Goal: Task Accomplishment & Management: Complete application form

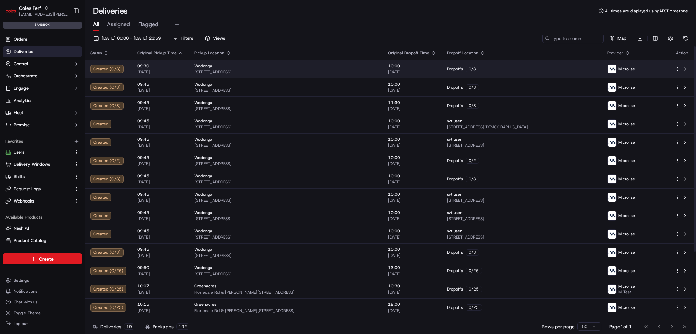
click at [310, 71] on span "[STREET_ADDRESS]" at bounding box center [286, 71] width 183 height 5
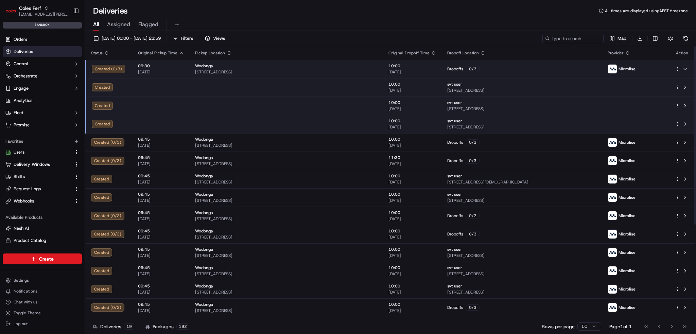
drag, startPoint x: 310, startPoint y: 71, endPoint x: 280, endPoint y: 83, distance: 31.9
click at [280, 83] on td at bounding box center [286, 87] width 193 height 18
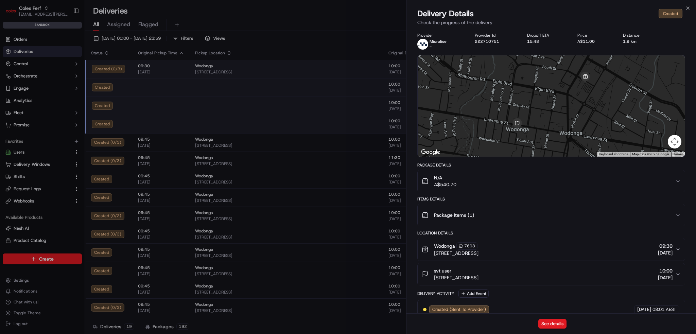
drag, startPoint x: 280, startPoint y: 83, endPoint x: 39, endPoint y: 54, distance: 242.9
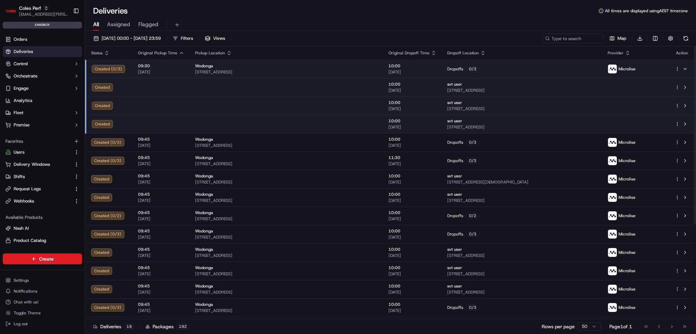
click at [677, 89] on html "Coles Perf [EMAIL_ADDRESS][PERSON_NAME][PERSON_NAME][DOMAIN_NAME] Toggle Sideba…" at bounding box center [348, 167] width 696 height 334
click at [660, 143] on div "Duplicate D" at bounding box center [659, 144] width 74 height 12
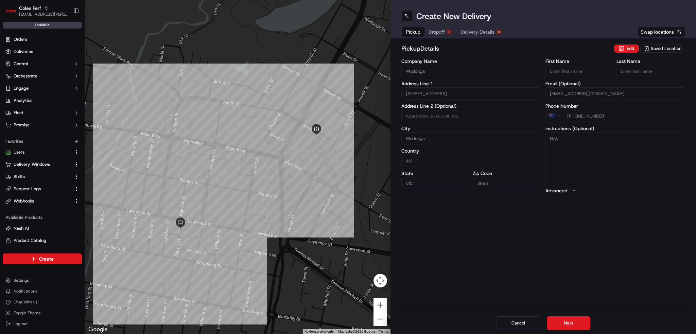
click at [442, 34] on span "Dropoff" at bounding box center [437, 32] width 16 height 7
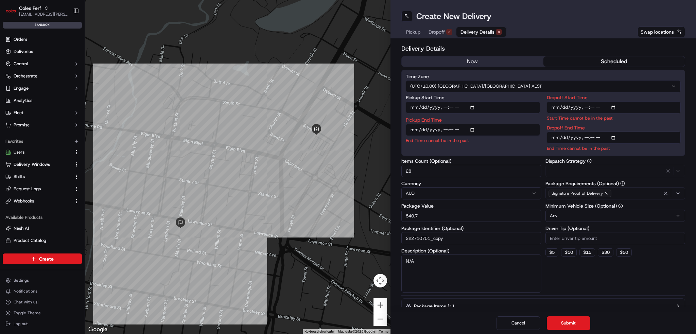
click at [470, 30] on span "Delivery Details" at bounding box center [478, 32] width 34 height 7
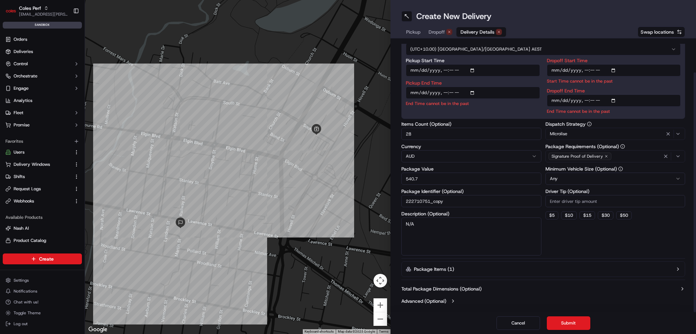
click at [442, 303] on label "Advanced (Optional)" at bounding box center [424, 301] width 45 height 7
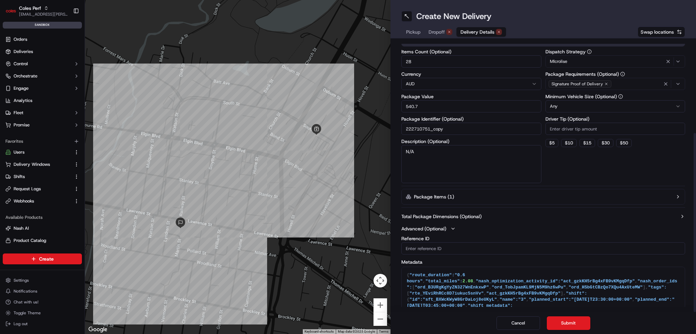
scroll to position [139, 0]
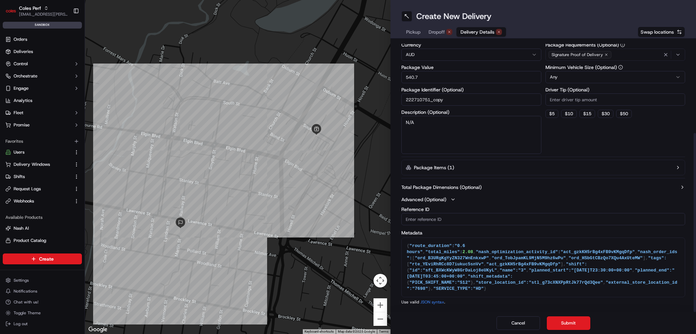
drag, startPoint x: 424, startPoint y: 244, endPoint x: 489, endPoint y: 288, distance: 78.6
click at [489, 288] on textarea "{"route_duration":"0.6 hours","total_miles":2.08,"nash_optimization_activity_id…" at bounding box center [543, 267] width 283 height 59
drag, startPoint x: 486, startPoint y: 290, endPoint x: 395, endPoint y: 244, distance: 101.1
click at [395, 244] on div "Delivery Details now scheduled Time Zone (UTC+10.00) Australia/Sydney AEST Pick…" at bounding box center [544, 175] width 306 height 274
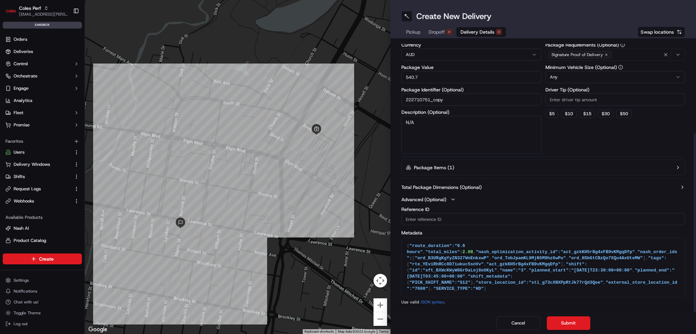
click at [461, 296] on textarea "{"route_duration":"0.6 hours","total_miles":2.08,"nash_optimization_activity_id…" at bounding box center [543, 267] width 283 height 59
click at [464, 290] on textarea "{"route_duration":"0.6 hours","total_miles":2.08,"nash_optimization_activity_id…" at bounding box center [543, 267] width 283 height 59
drag, startPoint x: 448, startPoint y: 277, endPoint x: 403, endPoint y: 242, distance: 56.9
click at [403, 242] on textarea "{"route_duration":"0.6 hours","total_miles":2.08,"nash_optimization_activity_id…" at bounding box center [543, 267] width 283 height 59
click at [470, 189] on label "Total Package Dimensions (Optional)" at bounding box center [442, 187] width 80 height 7
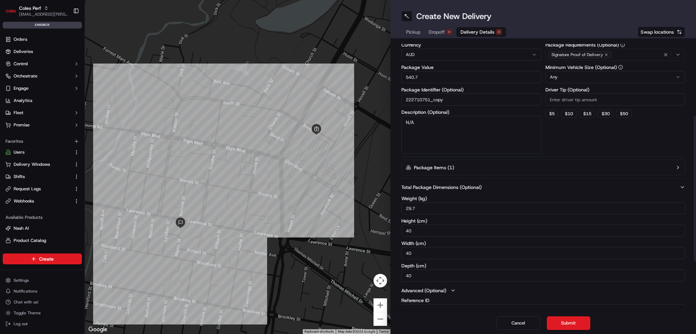
click at [470, 189] on label "Total Package Dimensions (Optional)" at bounding box center [442, 187] width 80 height 7
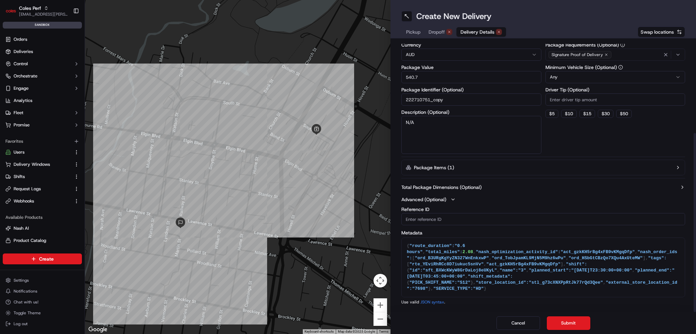
click at [449, 196] on button "Advanced (Optional)" at bounding box center [544, 199] width 284 height 7
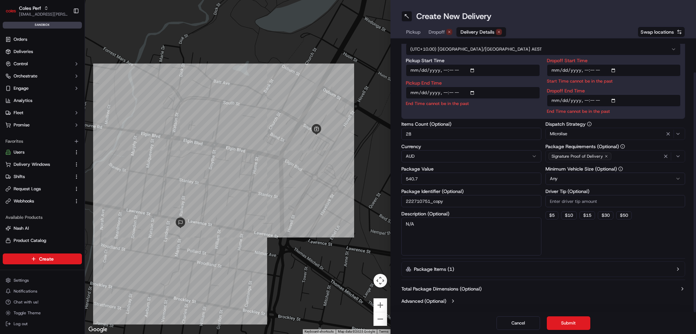
click at [442, 277] on div "Delivery Details now scheduled Time Zone (UTC+10.00) Australia/Sydney AEST Pick…" at bounding box center [544, 157] width 284 height 301
click at [442, 270] on label "Package Items ( 1 )" at bounding box center [434, 269] width 40 height 7
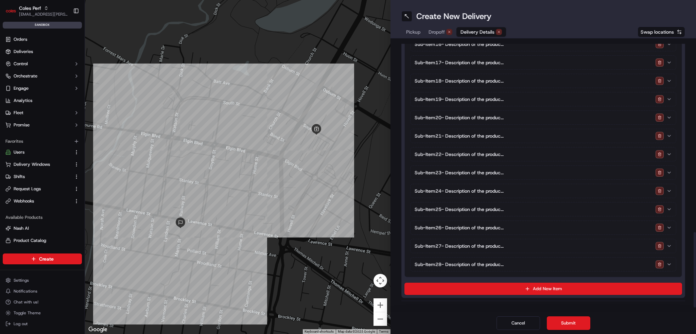
scroll to position [694, 0]
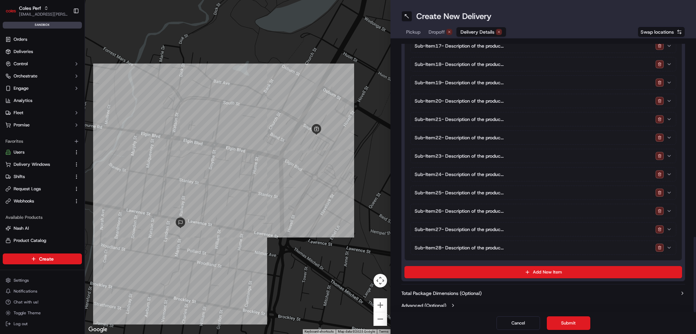
click at [494, 228] on span "Sub-Item 27 - Description of the produc..." at bounding box center [459, 229] width 89 height 7
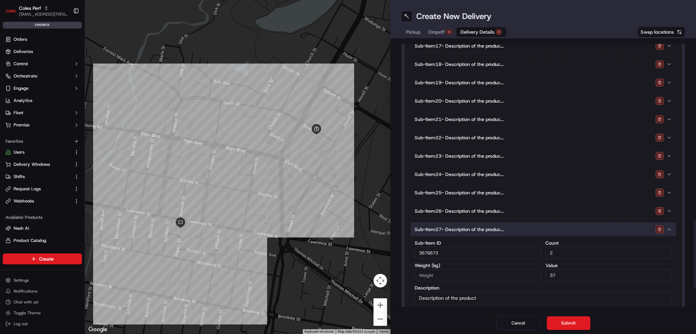
click at [493, 226] on span "Sub-Item 27 - Description of the produc..." at bounding box center [459, 229] width 89 height 7
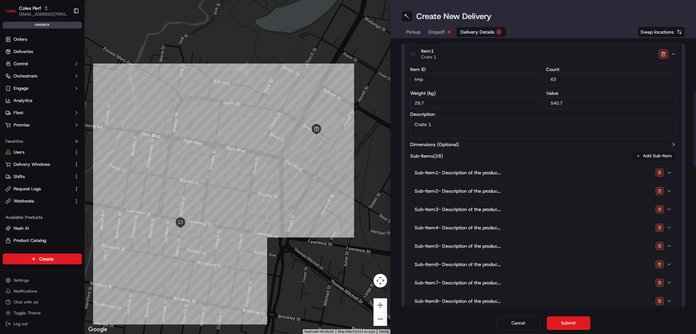
scroll to position [184, 0]
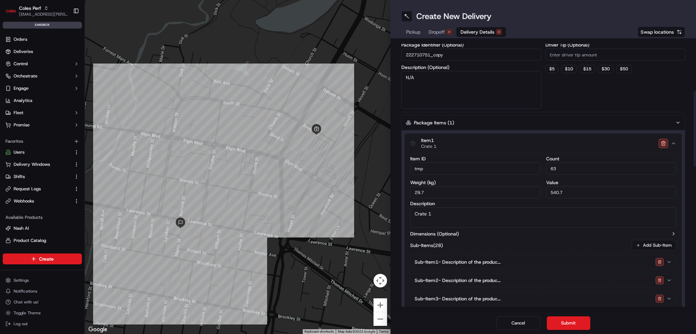
click at [485, 242] on div "Sub-Items (28) Add Sub-Item" at bounding box center [543, 245] width 266 height 11
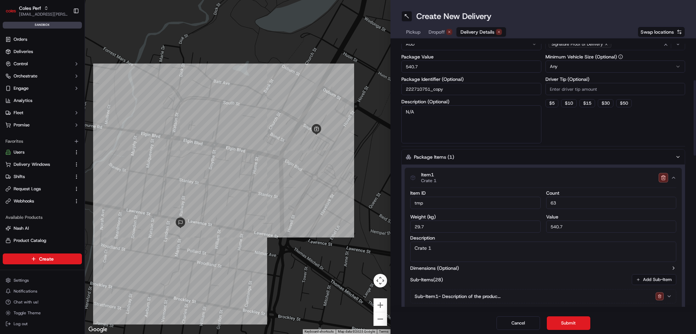
scroll to position [150, 0]
click at [679, 154] on icon "button" at bounding box center [678, 156] width 5 height 5
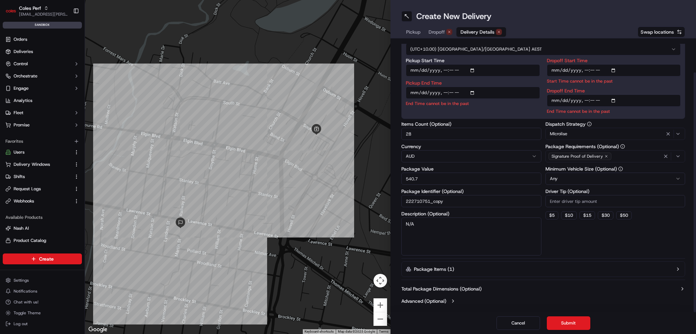
click at [461, 295] on div "Total Package Dimensions (Optional) Advanced (Optional)" at bounding box center [544, 295] width 284 height 24
click at [446, 302] on label "Advanced (Optional)" at bounding box center [424, 301] width 45 height 7
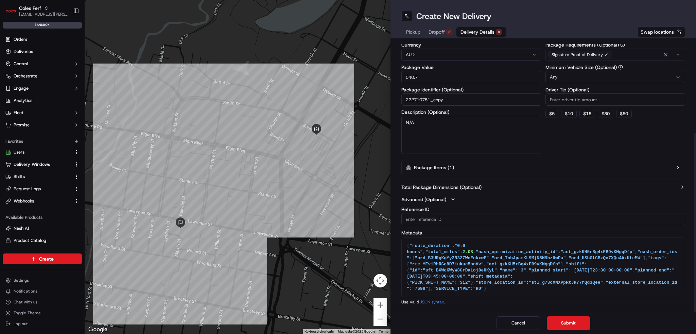
click at [452, 200] on icon "button" at bounding box center [453, 199] width 5 height 5
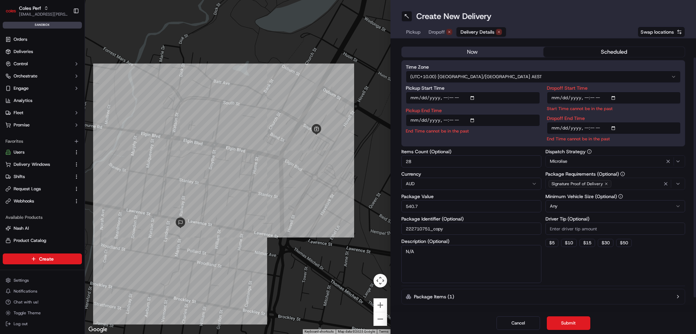
scroll to position [0, 0]
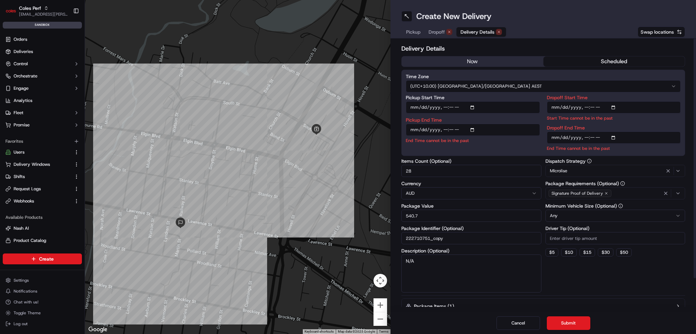
click at [441, 34] on span "Dropoff" at bounding box center [437, 32] width 16 height 7
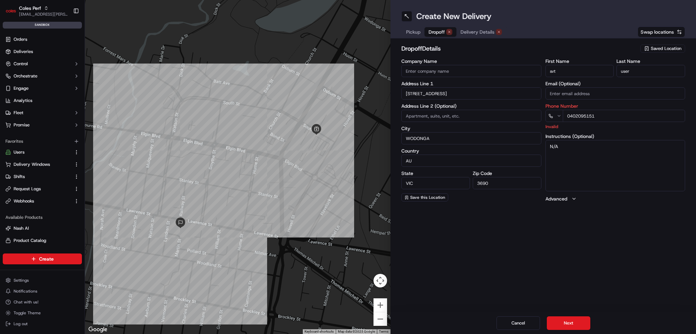
click at [475, 25] on div "Create New Delivery Pickup Dropoff Delivery Details Swap locations" at bounding box center [544, 19] width 306 height 38
click at [474, 34] on span "Delivery Details" at bounding box center [478, 32] width 34 height 7
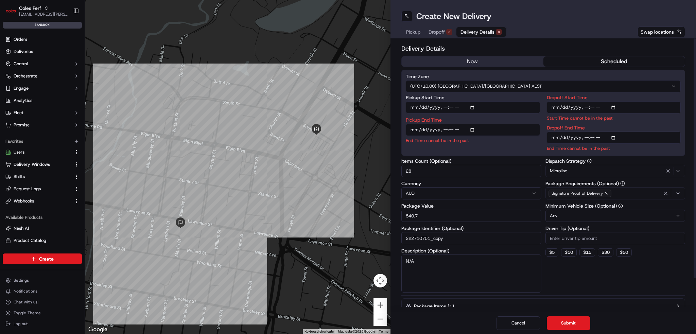
click at [449, 62] on button "now" at bounding box center [473, 61] width 142 height 10
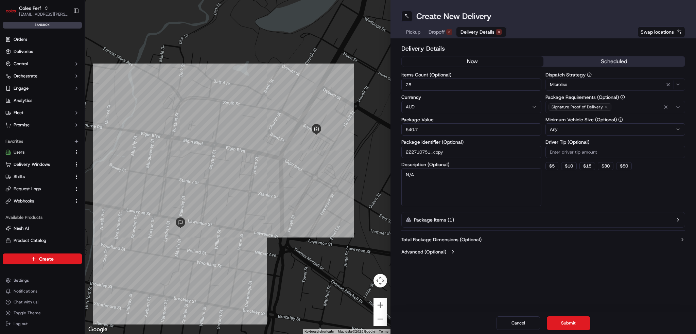
click at [583, 87] on div "MIcrolise" at bounding box center [615, 85] width 137 height 8
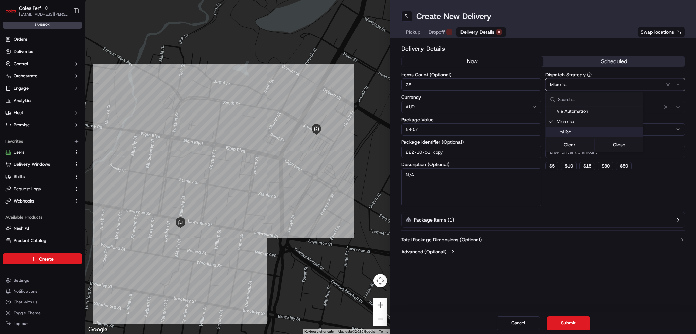
drag, startPoint x: 566, startPoint y: 129, endPoint x: 564, endPoint y: 132, distance: 3.8
click at [566, 129] on span "TestISF" at bounding box center [599, 132] width 84 height 6
click at [561, 227] on html "Coles Perf ben.ellis@coles.com.au Toggle Sidebar sandbox Orders Deliveries Cont…" at bounding box center [348, 167] width 696 height 334
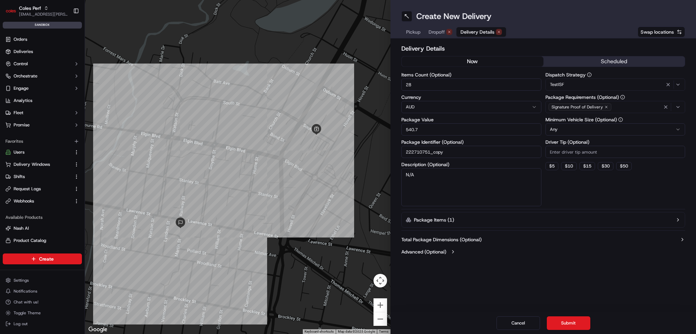
click at [431, 29] on span "Dropoff" at bounding box center [437, 32] width 16 height 7
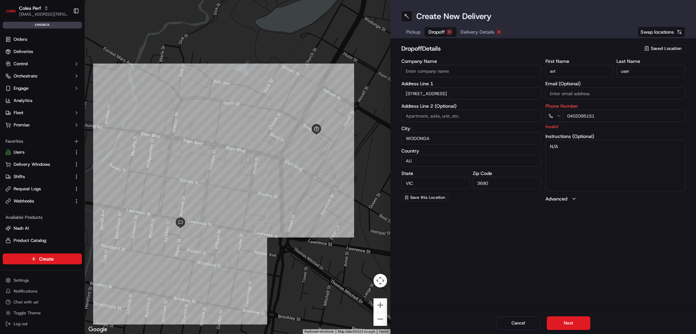
click at [565, 117] on input "0402095151" at bounding box center [624, 116] width 123 height 12
click at [555, 118] on html "Coles Perf ben.ellis@coles.com.au Toggle Sidebar sandbox Orders Deliveries Cont…" at bounding box center [348, 167] width 696 height 334
click at [598, 135] on label "Instructions (Optional)" at bounding box center [616, 136] width 140 height 5
click at [598, 140] on textarea "N/A" at bounding box center [616, 165] width 140 height 51
click at [601, 118] on input "0402 095 151" at bounding box center [624, 116] width 123 height 12
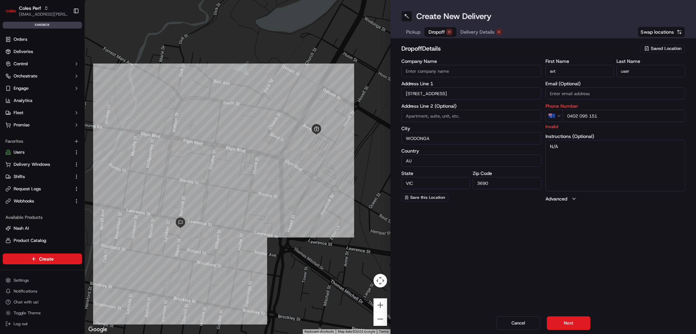
click at [569, 117] on input "0402 095 151" at bounding box center [624, 116] width 123 height 12
click at [582, 134] on label "Instructions (Optional)" at bounding box center [616, 136] width 140 height 5
click at [615, 116] on input "0402 095 151" at bounding box center [624, 116] width 123 height 12
click at [571, 113] on input "0402 095 151" at bounding box center [624, 116] width 123 height 12
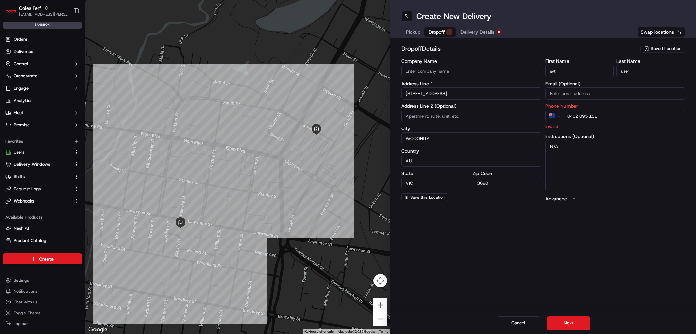
click at [556, 115] on html "Coles Perf ben.ellis@coles.com.au Toggle Sidebar sandbox Orders Deliveries Cont…" at bounding box center [348, 167] width 696 height 334
click at [572, 117] on input "0402 095 151" at bounding box center [624, 116] width 123 height 12
click at [570, 116] on input "0402 095 151" at bounding box center [624, 116] width 123 height 12
click at [555, 116] on html "Coles Perf ben.ellis@coles.com.au Toggle Sidebar sandbox Orders Deliveries Cont…" at bounding box center [348, 167] width 696 height 334
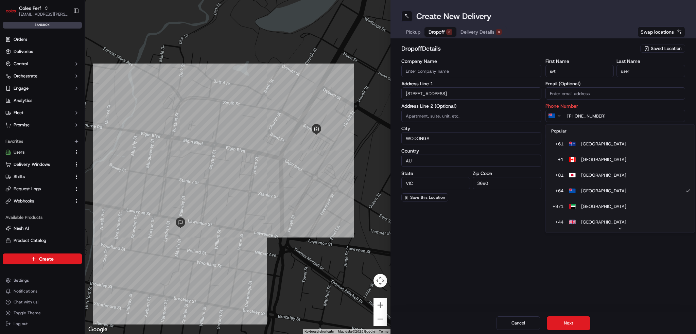
click at [555, 116] on html "Coles Perf ben.ellis@coles.com.au Toggle Sidebar sandbox Orders Deliveries Cont…" at bounding box center [348, 167] width 696 height 334
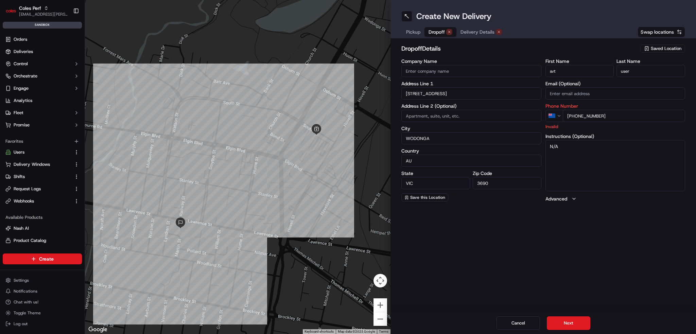
click at [572, 116] on input "+64 020 9515 1" at bounding box center [624, 116] width 123 height 12
click at [569, 129] on p "Invalid" at bounding box center [616, 126] width 140 height 6
click at [555, 117] on html "Coles Perf ben.ellis@coles.com.au Toggle Sidebar sandbox Orders Deliveries Cont…" at bounding box center [348, 167] width 696 height 334
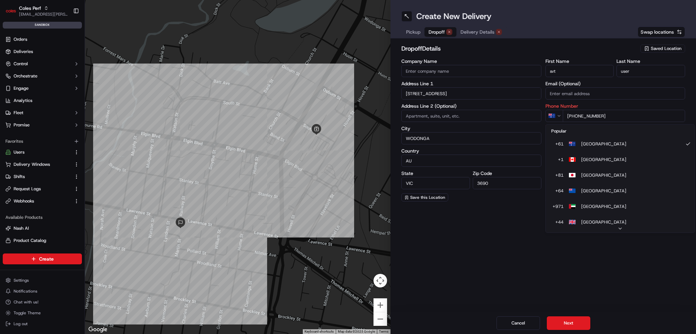
drag, startPoint x: 564, startPoint y: 141, endPoint x: 561, endPoint y: 136, distance: 5.9
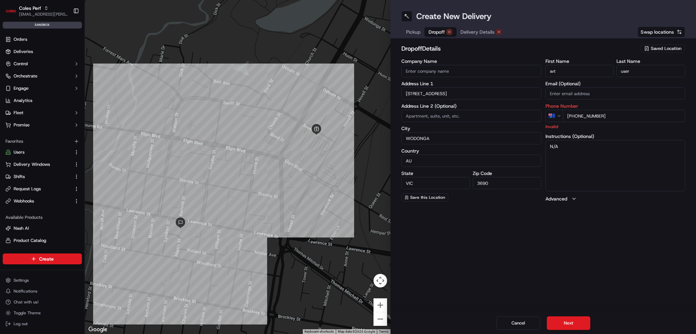
click at [559, 126] on p "Invalid" at bounding box center [616, 126] width 140 height 6
click at [641, 118] on input "+61 402 095 151" at bounding box center [624, 116] width 123 height 12
click at [588, 117] on input "+61 402 095 151" at bounding box center [624, 116] width 123 height 12
click at [557, 104] on label "Phone Number" at bounding box center [616, 106] width 140 height 5
click at [554, 112] on html "Coles Perf ben.ellis@coles.com.au Toggle Sidebar sandbox Orders Deliveries Cont…" at bounding box center [348, 167] width 696 height 334
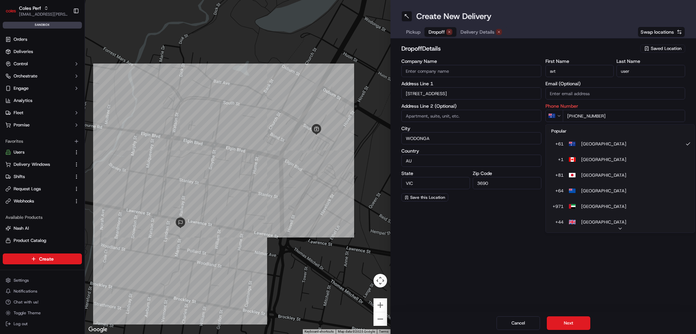
click at [551, 126] on div "Popular" at bounding box center [620, 131] width 146 height 10
click at [615, 113] on html "Coles Perf ben.ellis@coles.com.au Toggle Sidebar sandbox Orders Deliveries Cont…" at bounding box center [348, 167] width 696 height 334
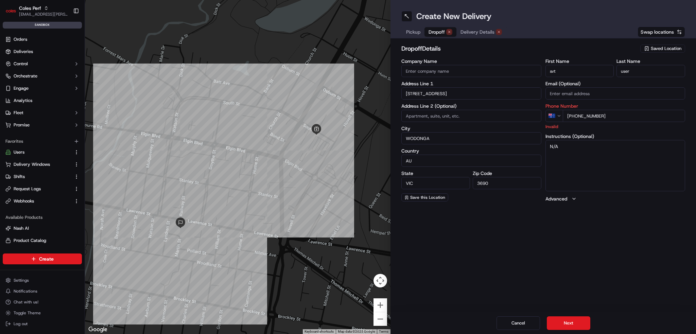
click at [616, 113] on input "+61 402 095 151" at bounding box center [624, 116] width 123 height 12
drag, startPoint x: 621, startPoint y: 113, endPoint x: 571, endPoint y: 111, distance: 50.4
click at [571, 111] on input "+61 425 055 244" at bounding box center [624, 116] width 123 height 12
click at [627, 114] on input "+61 425 055 244" at bounding box center [624, 116] width 123 height 12
click at [625, 116] on input "+61 425 055 244" at bounding box center [624, 116] width 123 height 12
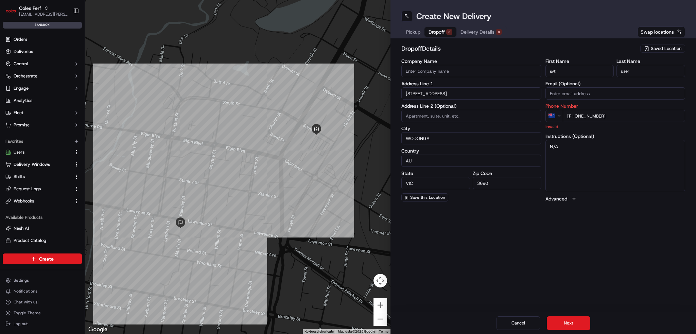
click at [625, 116] on input "+61 425 055 244" at bounding box center [624, 116] width 123 height 12
type input "0402095151"
click at [622, 123] on p "Invalid" at bounding box center [616, 126] width 140 height 6
click at [557, 114] on html "Coles Perf ben.ellis@coles.com.au Toggle Sidebar sandbox Orders Deliveries Cont…" at bounding box center [348, 167] width 696 height 334
click at [524, 121] on input at bounding box center [472, 116] width 140 height 12
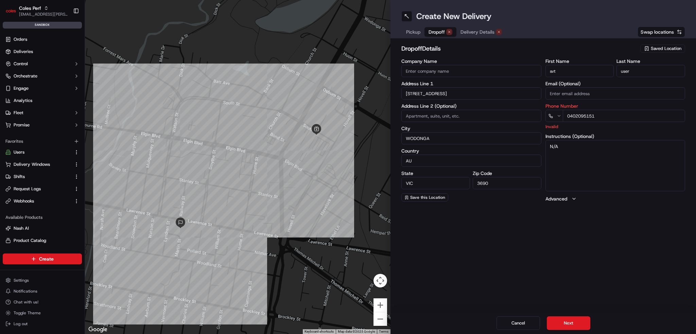
click at [413, 26] on div "Pickup Dropoff Delivery Details" at bounding box center [454, 32] width 105 height 12
click at [421, 31] on button "Pickup" at bounding box center [413, 32] width 22 height 10
click at [437, 31] on span "Dropoff" at bounding box center [437, 32] width 16 height 7
click at [560, 115] on html "Coles Perf ben.ellis@coles.com.au Toggle Sidebar sandbox Orders Deliveries Cont…" at bounding box center [348, 167] width 696 height 334
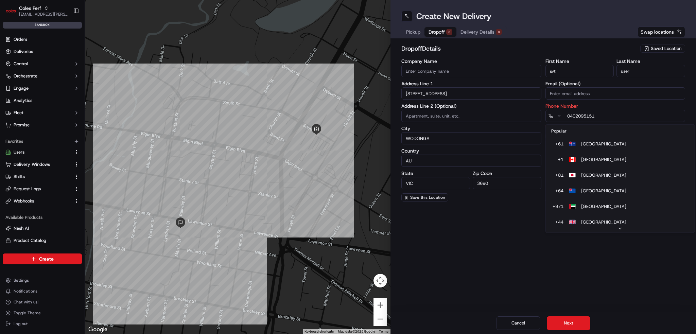
type input "0402 095 151"
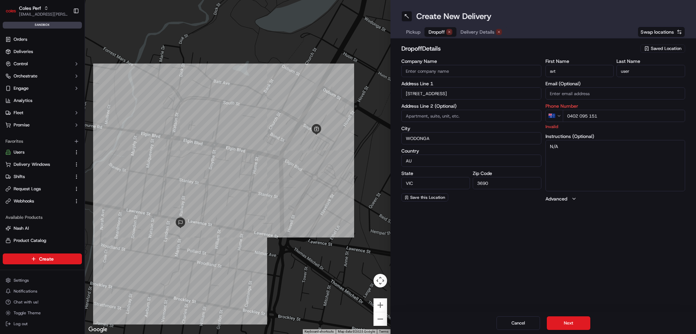
click at [569, 115] on input "0402 095 151" at bounding box center [624, 116] width 123 height 12
click at [590, 134] on label "Instructions (Optional)" at bounding box center [616, 136] width 140 height 5
click at [590, 140] on textarea "N/A" at bounding box center [616, 165] width 140 height 51
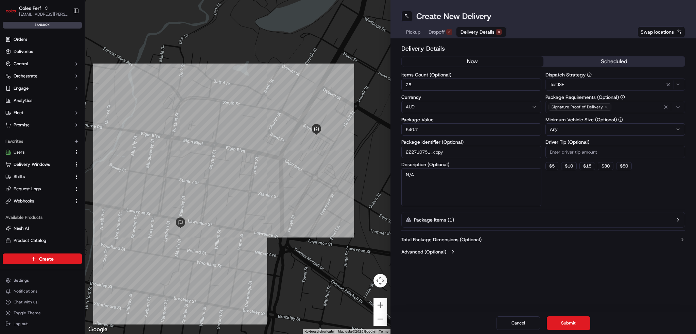
click at [476, 30] on span "Delivery Details" at bounding box center [478, 32] width 34 height 7
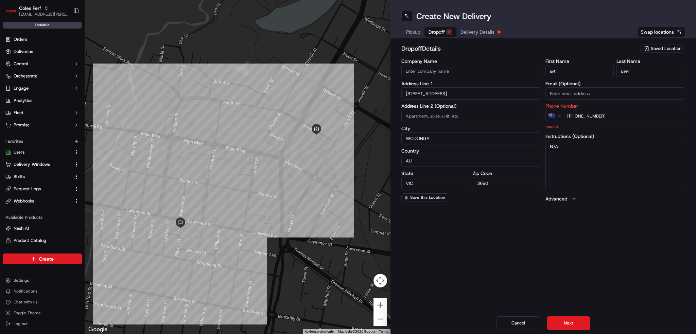
click at [435, 29] on span "Dropoff" at bounding box center [437, 32] width 16 height 7
click at [577, 115] on input "+61 402 095 151" at bounding box center [624, 116] width 123 height 12
click at [628, 128] on p "Invalid" at bounding box center [616, 126] width 140 height 6
click at [614, 115] on input "+61 402 095 151" at bounding box center [624, 116] width 123 height 12
click at [552, 126] on p "Invalid" at bounding box center [616, 126] width 140 height 6
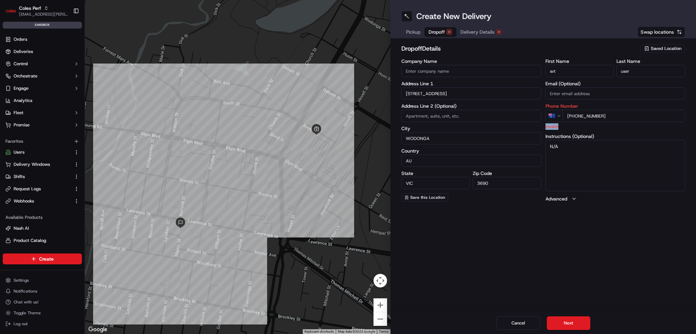
click at [552, 126] on p "Invalid" at bounding box center [616, 126] width 140 height 6
click at [563, 106] on label "Phone Number" at bounding box center [616, 106] width 140 height 5
click at [611, 115] on input "+61 402 095 151" at bounding box center [624, 116] width 123 height 12
click at [472, 32] on span "Delivery Details" at bounding box center [478, 32] width 34 height 7
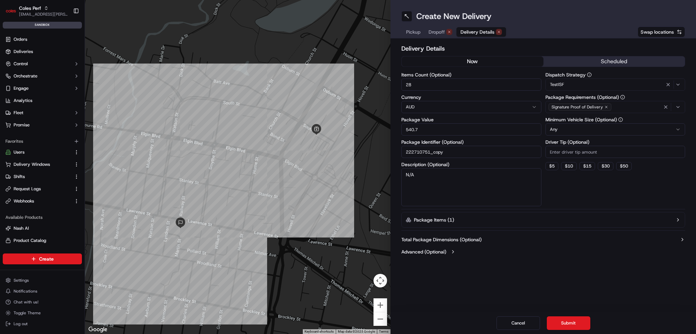
click at [442, 34] on span "Dropoff" at bounding box center [437, 32] width 16 height 7
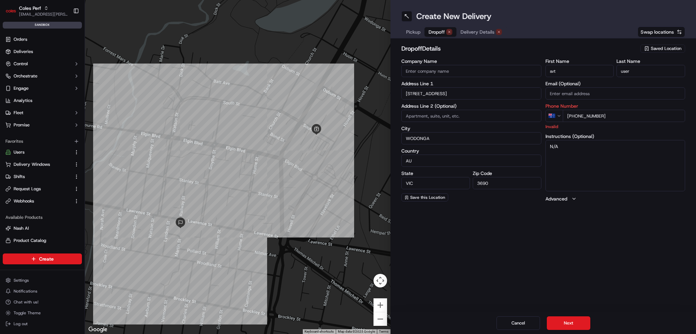
click at [483, 34] on span "Delivery Details" at bounding box center [478, 32] width 34 height 7
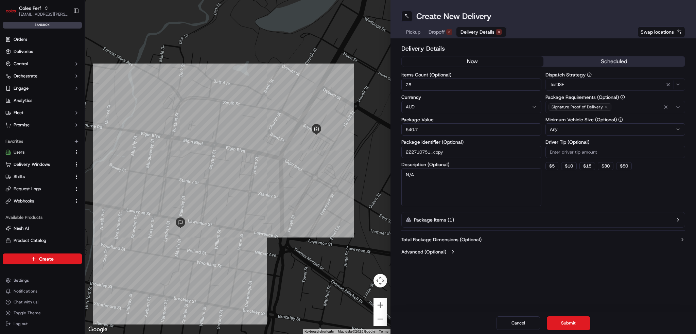
click at [690, 243] on div "Delivery Details now scheduled Items Count (Optional) 28 Currency AUD Package V…" at bounding box center [544, 150] width 306 height 225
click at [681, 240] on icon "button" at bounding box center [682, 239] width 5 height 5
click at [679, 220] on icon "button" at bounding box center [678, 219] width 5 height 5
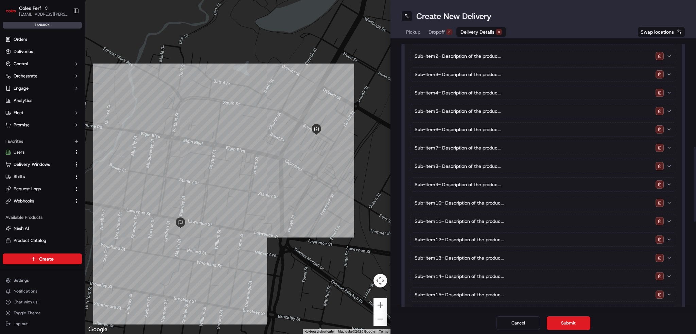
scroll to position [34, 0]
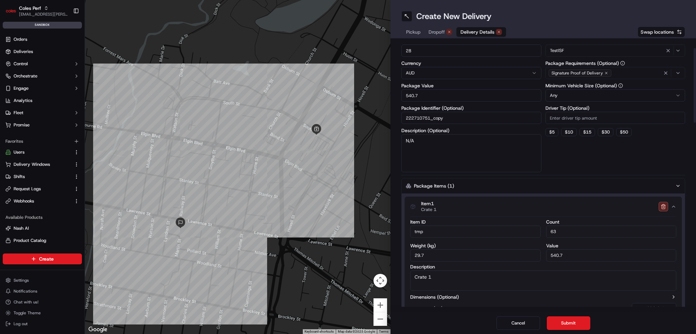
click at [675, 204] on icon "button" at bounding box center [673, 206] width 5 height 5
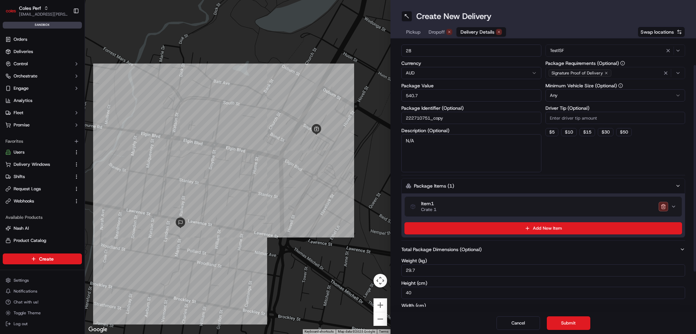
click at [676, 189] on button "Package Items ( 1 )" at bounding box center [544, 186] width 284 height 16
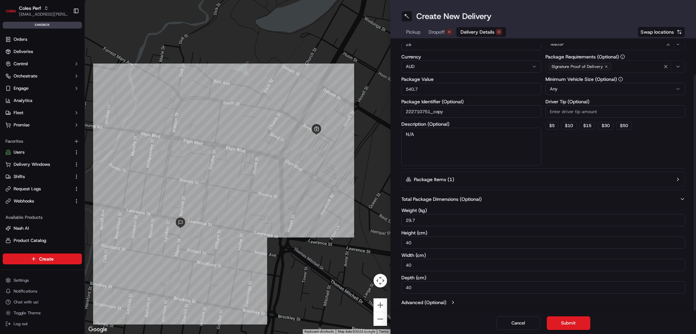
scroll to position [42, 0]
click at [459, 300] on button "Advanced (Optional)" at bounding box center [544, 301] width 284 height 7
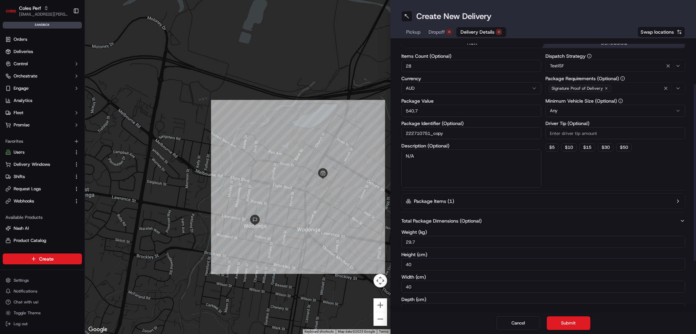
scroll to position [0, 0]
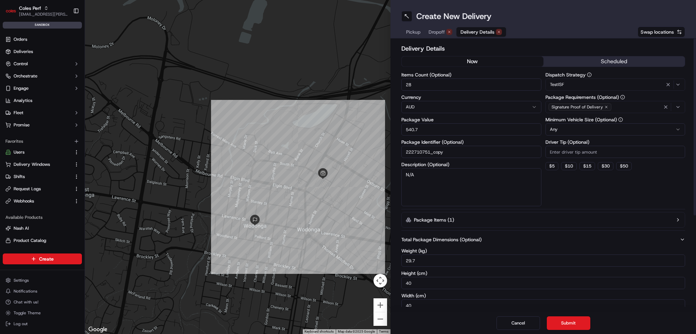
click at [439, 26] on div "Pickup Dropoff Delivery Details" at bounding box center [454, 32] width 105 height 12
click at [439, 27] on button "Dropoff" at bounding box center [441, 32] width 32 height 10
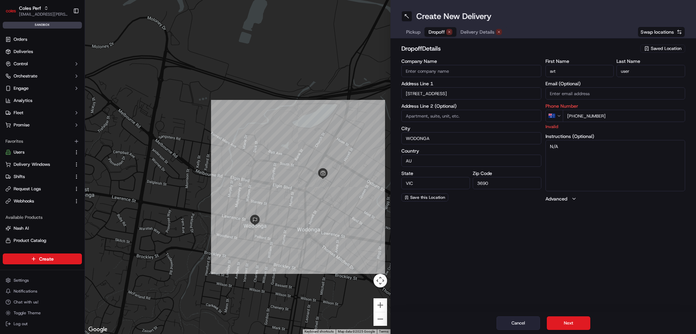
click at [519, 322] on button "Cancel" at bounding box center [519, 324] width 44 height 14
type input "+1"
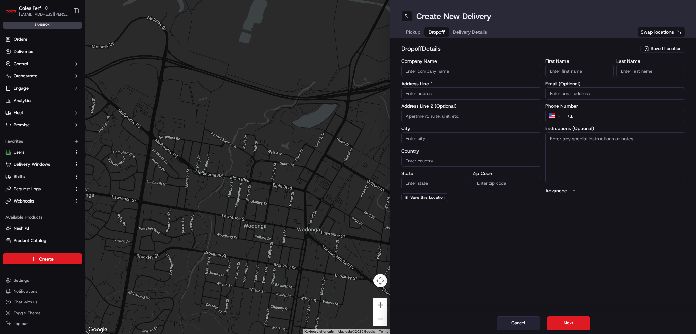
click at [509, 323] on button "Cancel" at bounding box center [519, 324] width 44 height 14
drag, startPoint x: 331, startPoint y: 256, endPoint x: 326, endPoint y: 257, distance: 4.5
click at [331, 256] on div at bounding box center [238, 167] width 306 height 334
drag, startPoint x: 259, startPoint y: 228, endPoint x: 355, endPoint y: 143, distance: 128.4
click at [259, 228] on div at bounding box center [238, 167] width 306 height 334
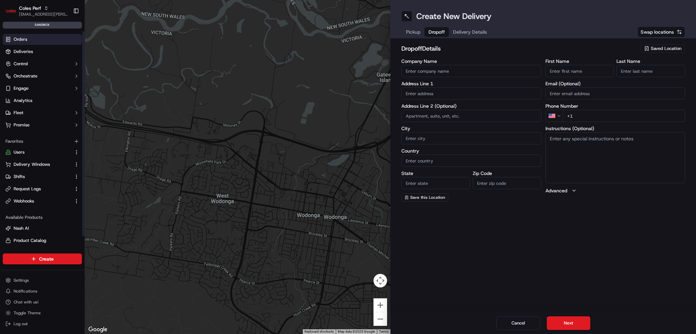
click at [16, 39] on span "Orders" at bounding box center [21, 39] width 14 height 6
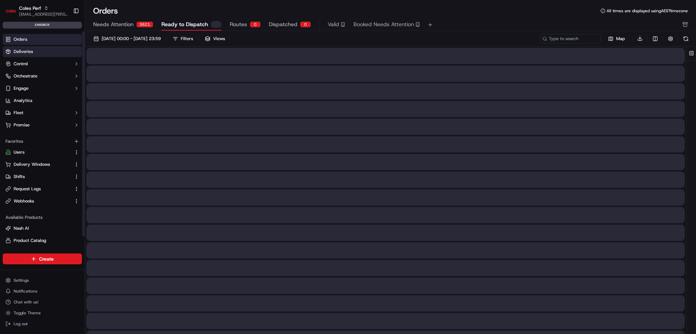
click at [19, 50] on span "Deliveries" at bounding box center [23, 52] width 19 height 6
